Goal: Task Accomplishment & Management: Use online tool/utility

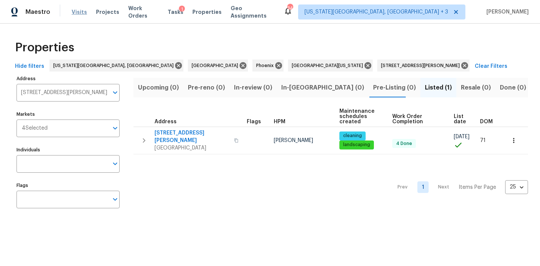
click at [80, 11] on span "Visits" at bounding box center [79, 12] width 15 height 8
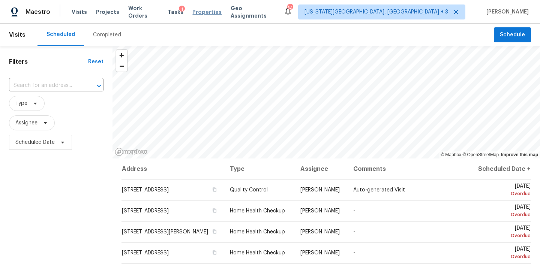
click at [198, 14] on span "Properties" at bounding box center [206, 12] width 29 height 8
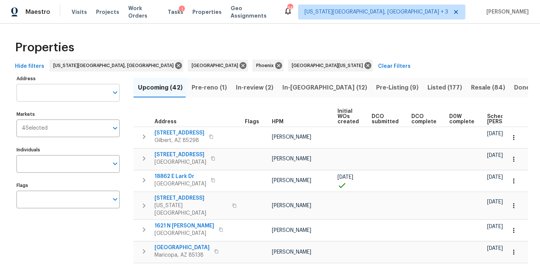
click at [32, 90] on input "Address" at bounding box center [63, 93] width 92 height 18
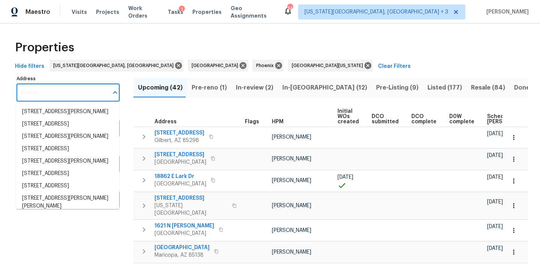
paste input "[STREET_ADDRESS]"
type input "[STREET_ADDRESS]"
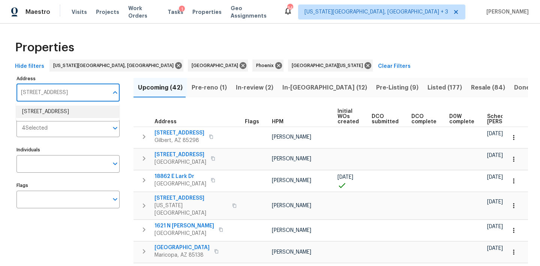
click at [42, 116] on li "8090 W 68th Ave Arvada CO 80004" at bounding box center [67, 112] width 103 height 12
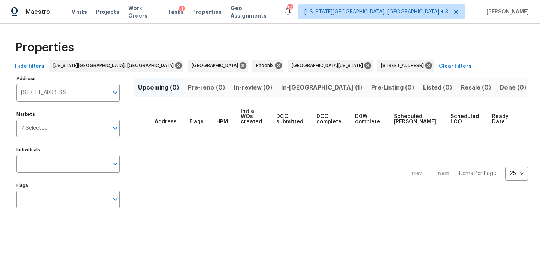
click at [310, 91] on span "In-reno (1)" at bounding box center [321, 88] width 81 height 11
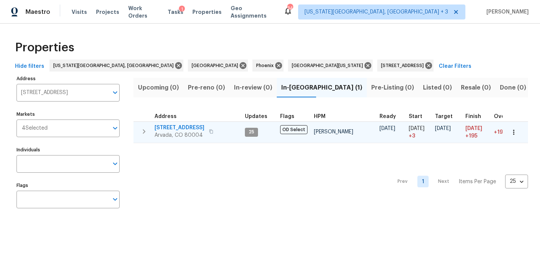
click at [174, 122] on td "8090 W 68th Ave Arvada, CO 80004" at bounding box center [188, 132] width 108 height 20
click at [172, 129] on span "8090 W 68th Ave" at bounding box center [180, 128] width 50 height 8
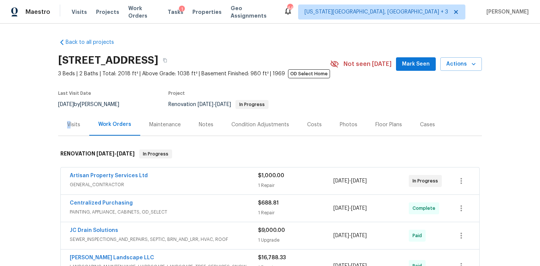
click at [69, 126] on div "Visits" at bounding box center [73, 125] width 13 height 8
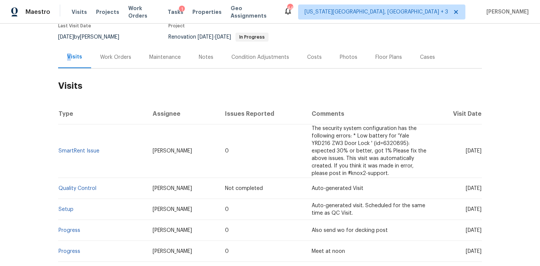
scroll to position [71, 0]
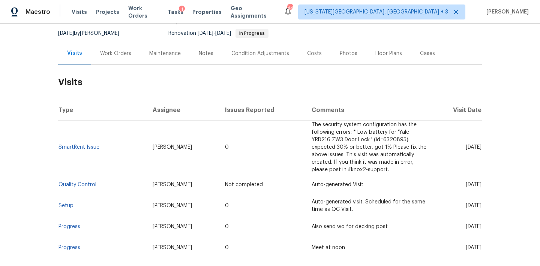
click at [125, 57] on div "Work Orders" at bounding box center [115, 54] width 31 height 8
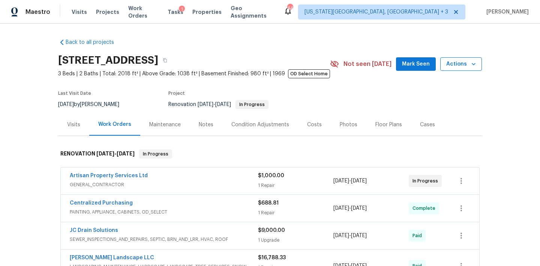
click at [476, 67] on icon "button" at bounding box center [474, 64] width 8 height 8
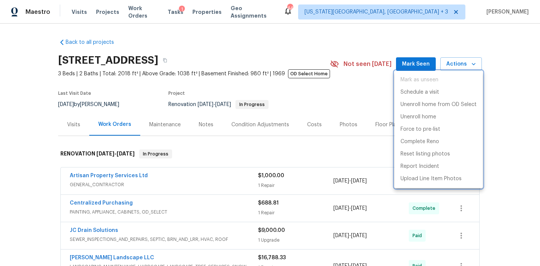
click at [87, 124] on div at bounding box center [270, 133] width 540 height 266
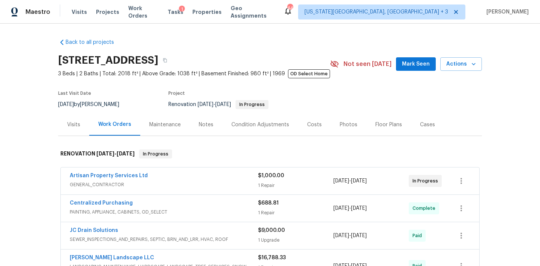
click at [79, 124] on div "Mark as unseen Schedule a visit Unenroll home from OD Select Unenroll home Forc…" at bounding box center [270, 133] width 540 height 266
click at [65, 125] on div "Visits" at bounding box center [73, 125] width 31 height 22
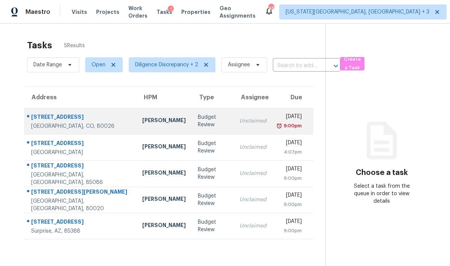
click at [278, 125] on div "9:00pm" at bounding box center [289, 126] width 23 height 8
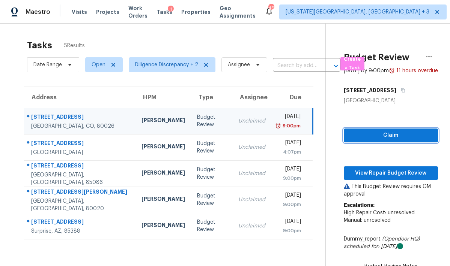
click at [389, 140] on span "Claim" at bounding box center [391, 135] width 82 height 9
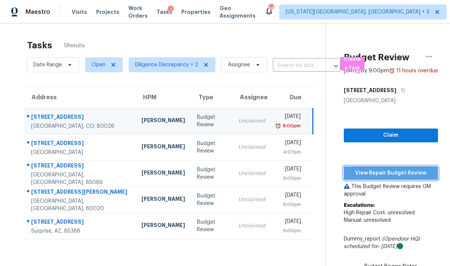
click at [382, 178] on span "View Repair Budget Review" at bounding box center [391, 173] width 82 height 9
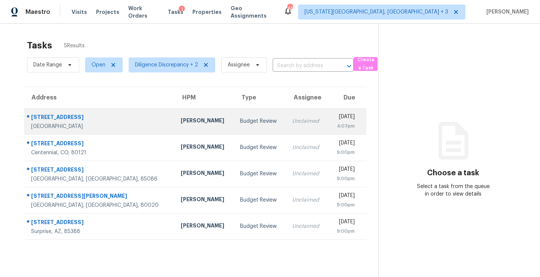
click at [334, 119] on div "Wed, Sep 24th 2025" at bounding box center [344, 117] width 21 height 9
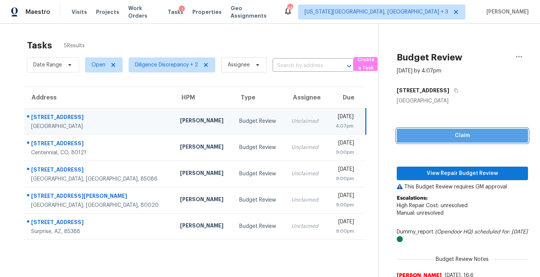
click at [436, 135] on span "Claim" at bounding box center [462, 135] width 119 height 9
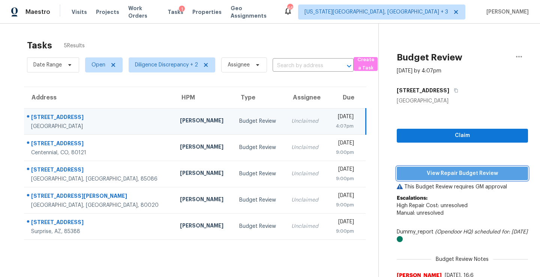
click at [455, 169] on span "View Repair Budget Review" at bounding box center [462, 173] width 119 height 9
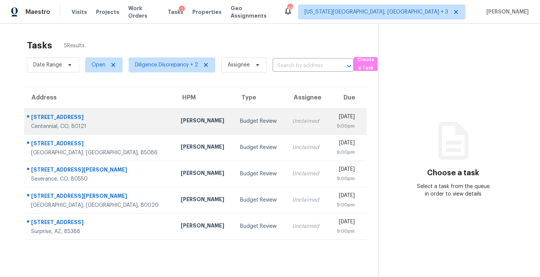
click at [338, 122] on div "[DATE]" at bounding box center [344, 117] width 21 height 9
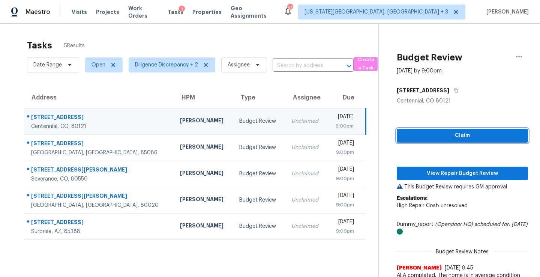
click at [436, 135] on span "Claim" at bounding box center [462, 135] width 119 height 9
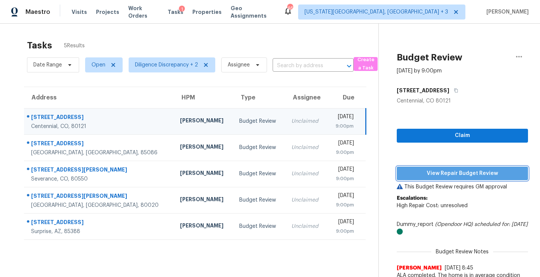
click at [433, 173] on span "View Repair Budget Review" at bounding box center [462, 173] width 119 height 9
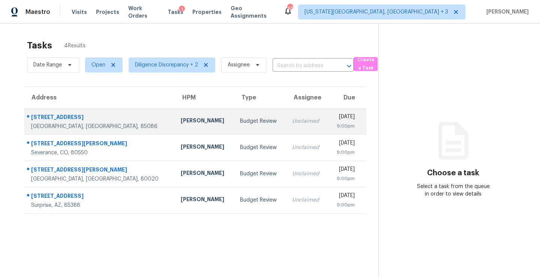
click at [334, 123] on div "9:00pm" at bounding box center [344, 126] width 21 height 8
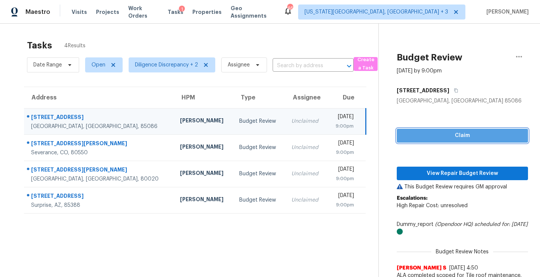
click at [435, 133] on span "Claim" at bounding box center [462, 135] width 119 height 9
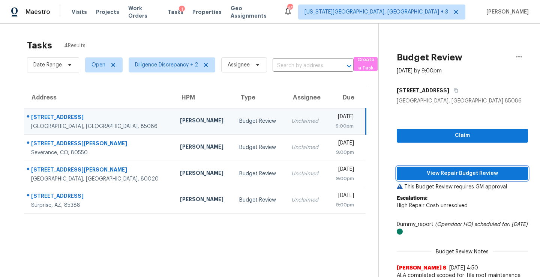
click at [437, 167] on button "View Repair Budget Review" at bounding box center [462, 174] width 131 height 14
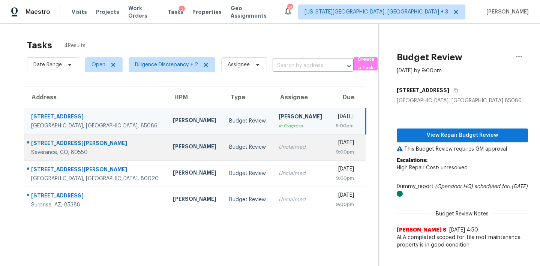
click at [279, 151] on div "Unclaimed" at bounding box center [301, 148] width 44 height 8
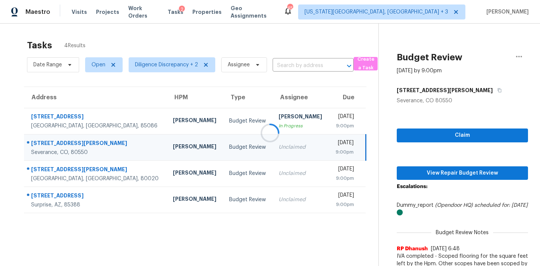
click at [432, 137] on div at bounding box center [270, 133] width 540 height 266
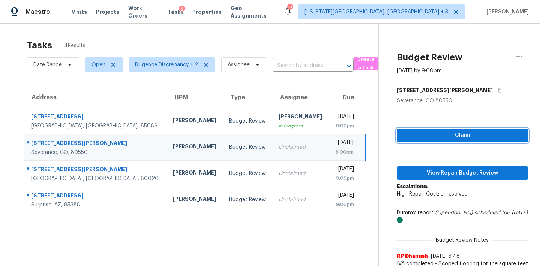
click at [446, 133] on span "Claim" at bounding box center [462, 135] width 119 height 9
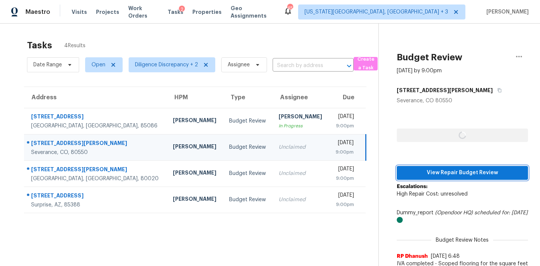
click at [437, 170] on span "View Repair Budget Review" at bounding box center [462, 172] width 119 height 9
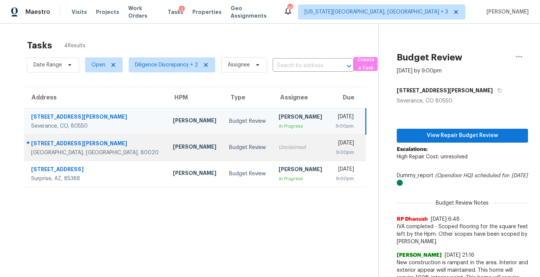
click at [281, 141] on td "Unclaimed" at bounding box center [301, 147] width 56 height 26
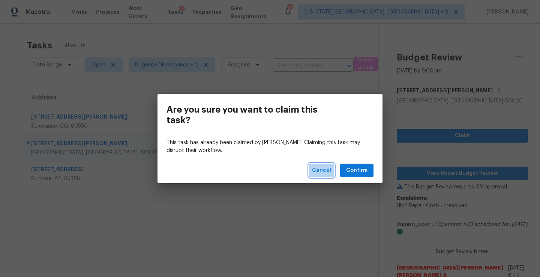
click at [317, 168] on span "Cancel" at bounding box center [321, 170] width 19 height 9
